Goal: Information Seeking & Learning: Learn about a topic

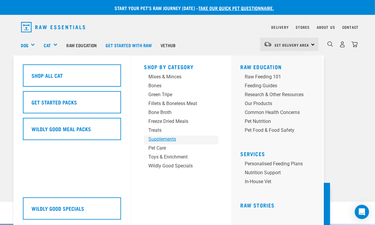
click at [172, 140] on div "Supplements" at bounding box center [176, 139] width 56 height 7
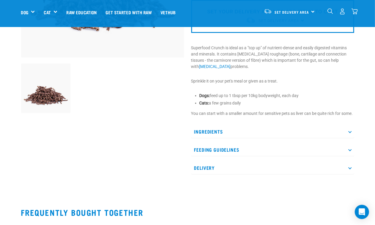
scroll to position [186, 0]
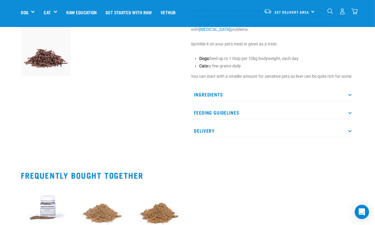
click at [238, 98] on p "Ingredients" at bounding box center [272, 94] width 163 height 13
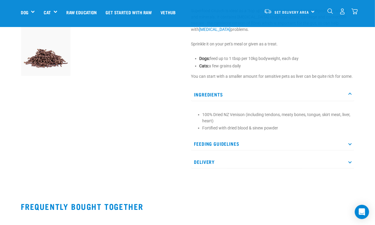
click at [247, 151] on p "Feeding Guidelines" at bounding box center [272, 143] width 163 height 13
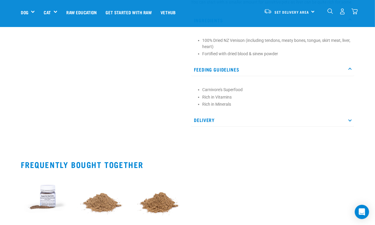
scroll to position [223, 0]
